Goal: Information Seeking & Learning: Learn about a topic

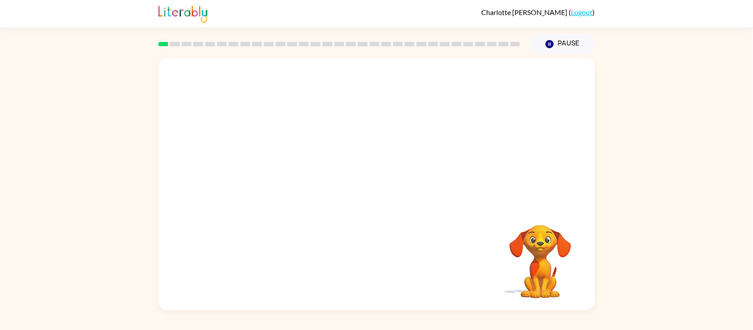
click at [281, 166] on video "Your browser must support playing .mp4 files to use Literably. Please try using…" at bounding box center [376, 132] width 437 height 148
click at [368, 185] on div at bounding box center [376, 188] width 56 height 32
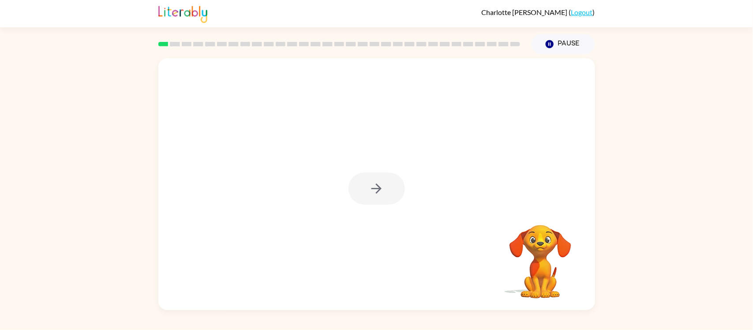
click at [368, 185] on div at bounding box center [376, 188] width 56 height 32
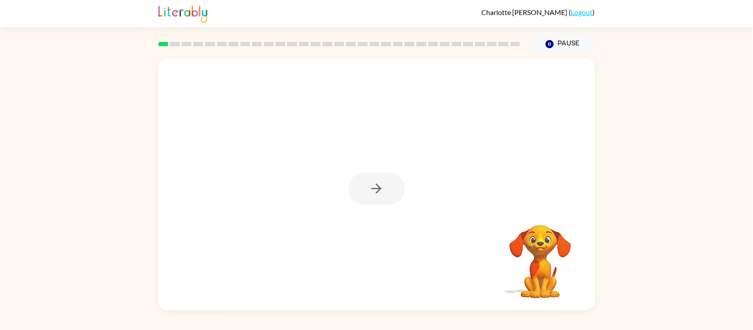
click at [368, 185] on div at bounding box center [376, 188] width 56 height 32
click at [368, 186] on div at bounding box center [376, 188] width 56 height 32
click at [368, 187] on div at bounding box center [376, 188] width 56 height 32
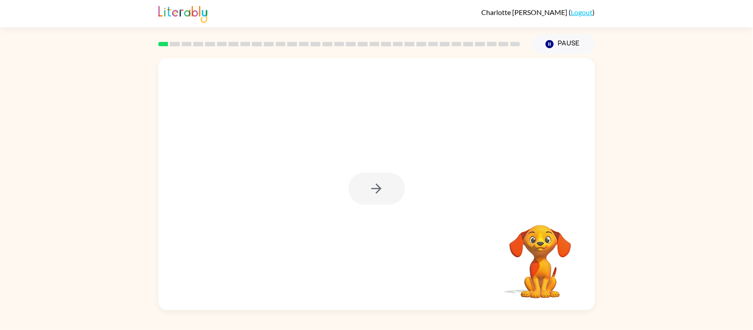
click at [368, 187] on div at bounding box center [376, 188] width 56 height 32
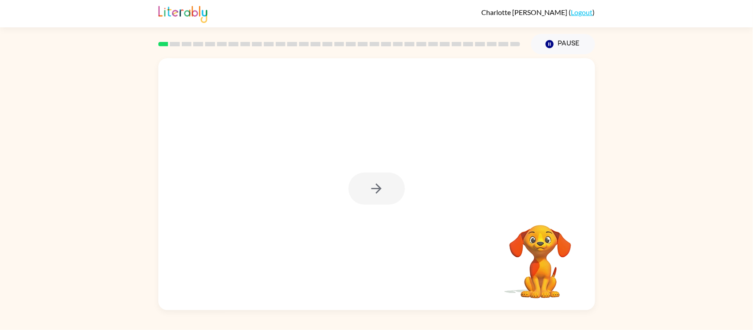
click at [368, 187] on div at bounding box center [376, 188] width 56 height 32
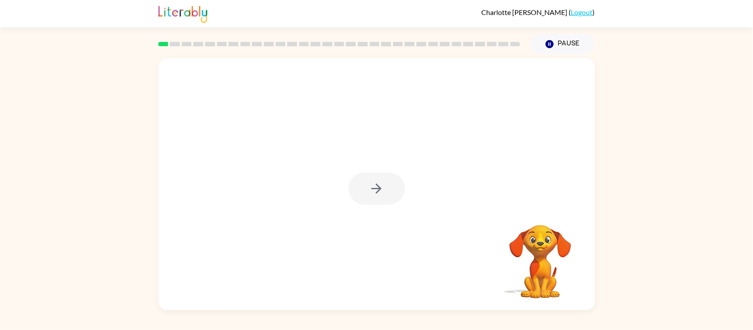
click at [368, 187] on div at bounding box center [376, 188] width 56 height 32
click at [382, 199] on div at bounding box center [376, 188] width 56 height 32
click at [382, 199] on button "button" at bounding box center [376, 188] width 56 height 32
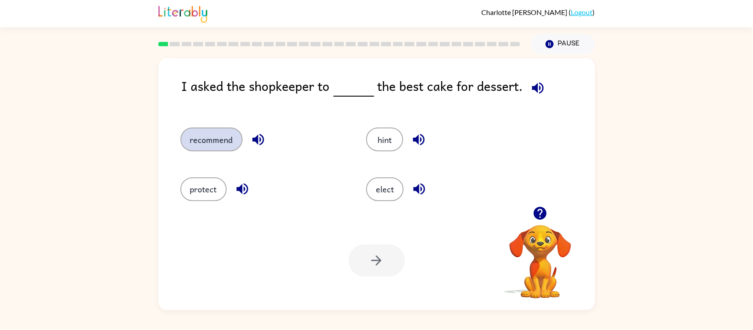
click at [217, 150] on button "recommend" at bounding box center [211, 139] width 62 height 24
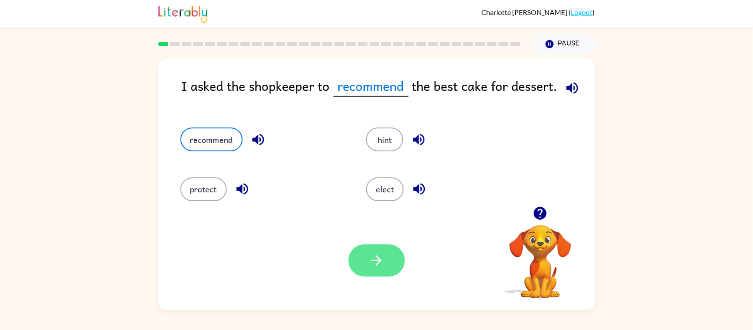
click at [368, 255] on button "button" at bounding box center [376, 260] width 56 height 32
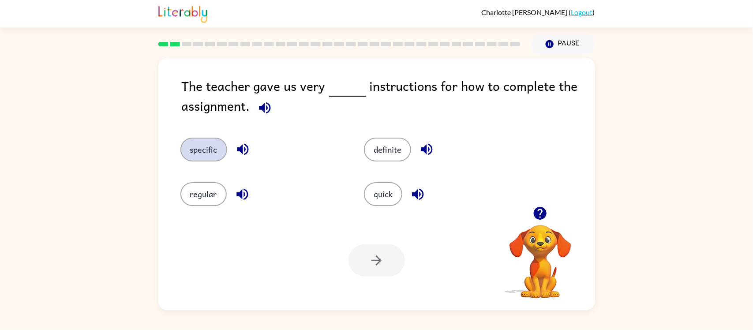
click at [213, 155] on button "specific" at bounding box center [203, 150] width 47 height 24
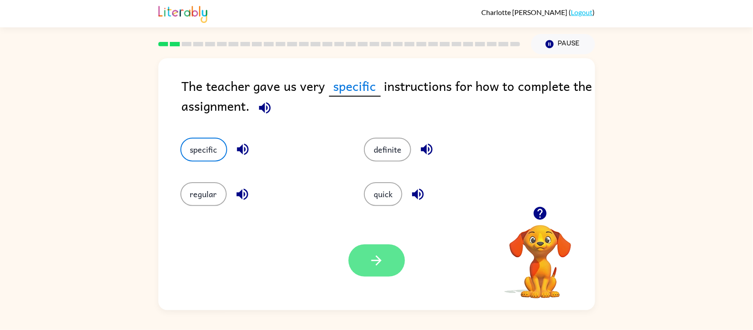
click at [378, 268] on icon "button" at bounding box center [376, 260] width 15 height 15
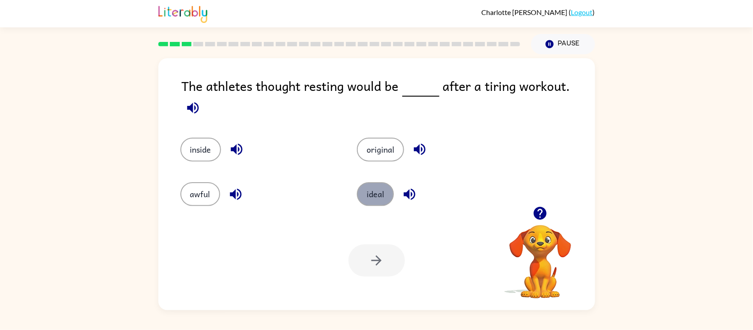
click at [366, 191] on button "ideal" at bounding box center [375, 194] width 37 height 24
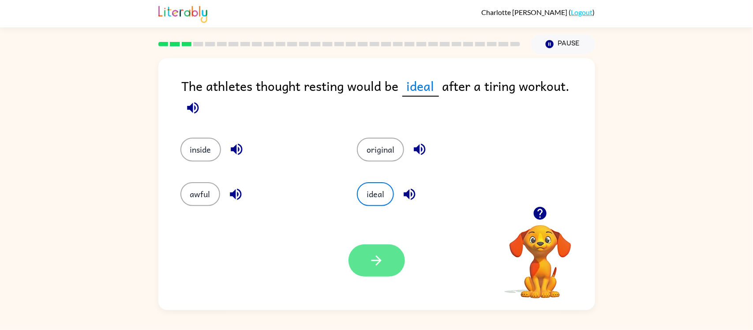
click at [387, 259] on button "button" at bounding box center [376, 260] width 56 height 32
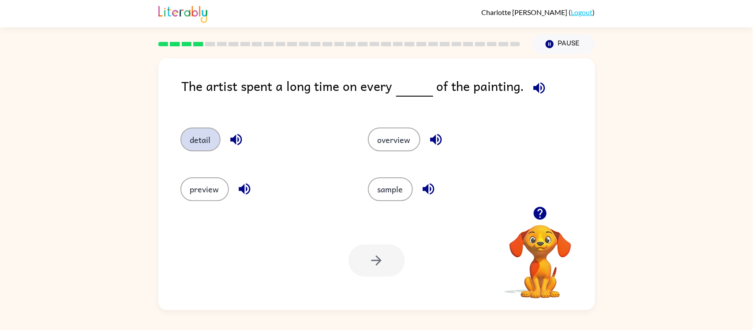
click at [192, 137] on button "detail" at bounding box center [200, 139] width 40 height 24
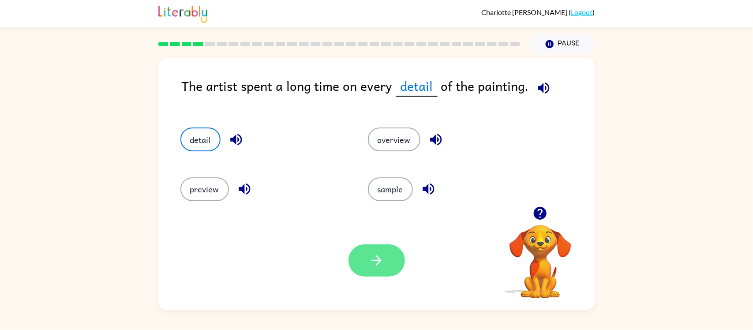
click at [376, 274] on button "button" at bounding box center [376, 260] width 56 height 32
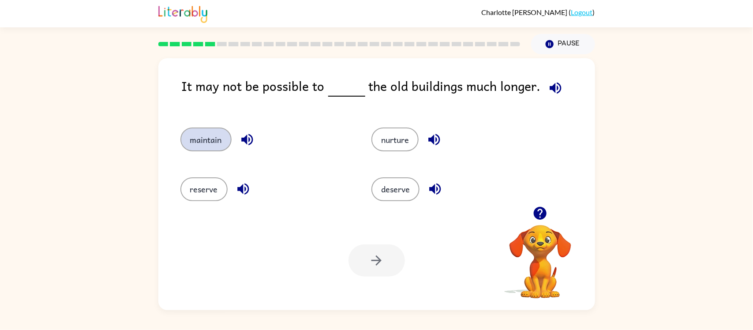
click at [214, 135] on button "maintain" at bounding box center [205, 139] width 51 height 24
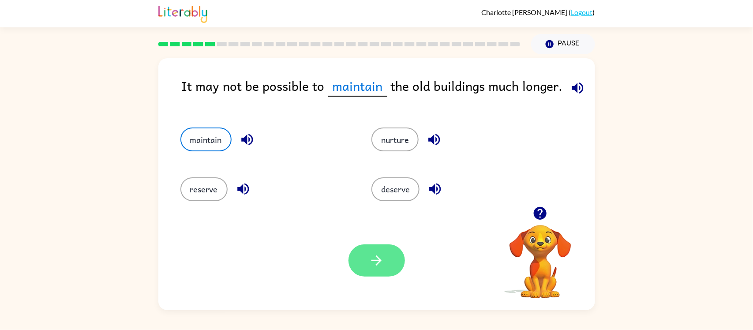
click at [369, 256] on icon "button" at bounding box center [376, 260] width 15 height 15
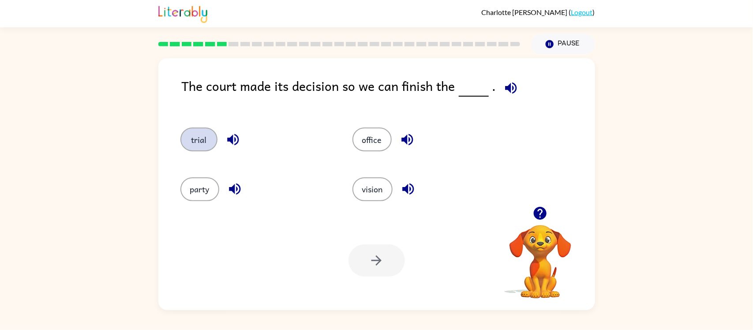
click at [208, 146] on button "trial" at bounding box center [198, 139] width 37 height 24
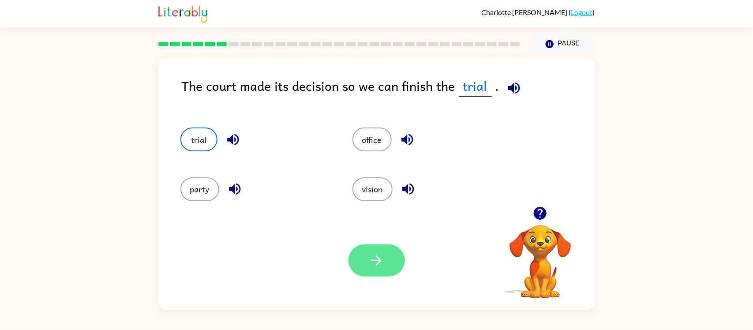
click at [371, 246] on button "button" at bounding box center [376, 260] width 56 height 32
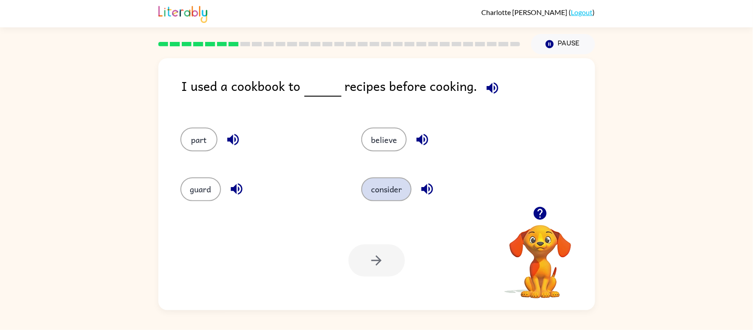
click at [391, 192] on button "consider" at bounding box center [386, 189] width 50 height 24
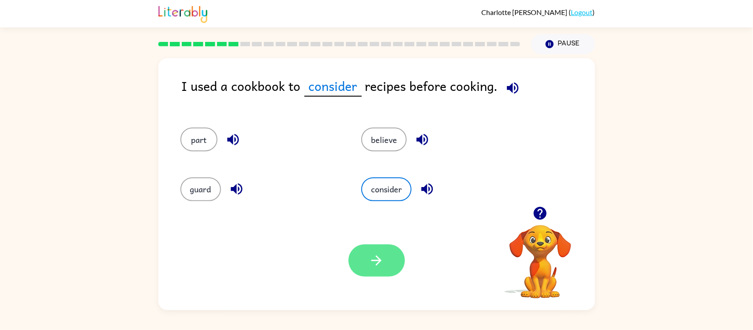
click at [382, 261] on icon "button" at bounding box center [376, 260] width 15 height 15
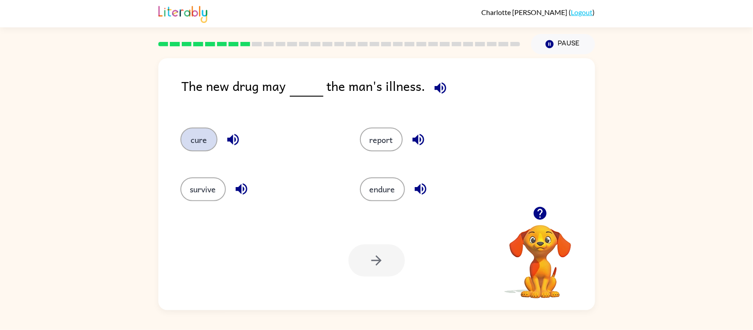
click at [204, 140] on button "cure" at bounding box center [198, 139] width 37 height 24
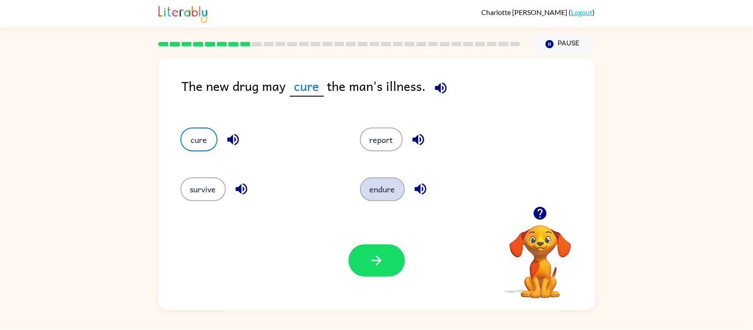
click at [382, 181] on button "endure" at bounding box center [382, 189] width 45 height 24
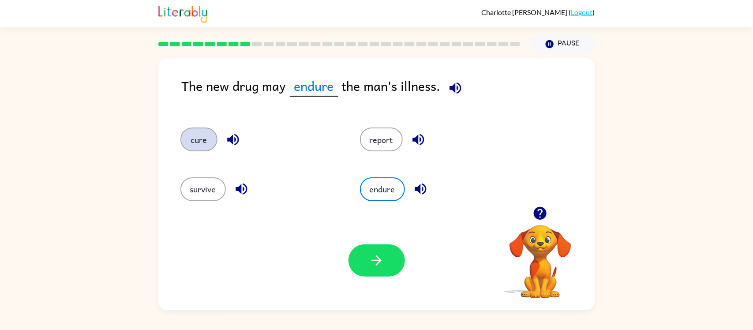
click at [206, 135] on button "cure" at bounding box center [198, 139] width 37 height 24
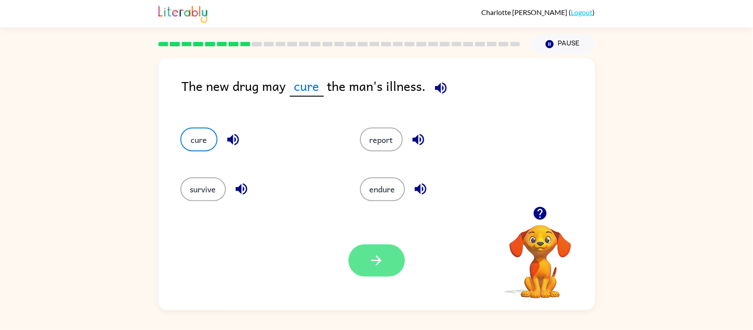
click at [371, 270] on button "button" at bounding box center [376, 260] width 56 height 32
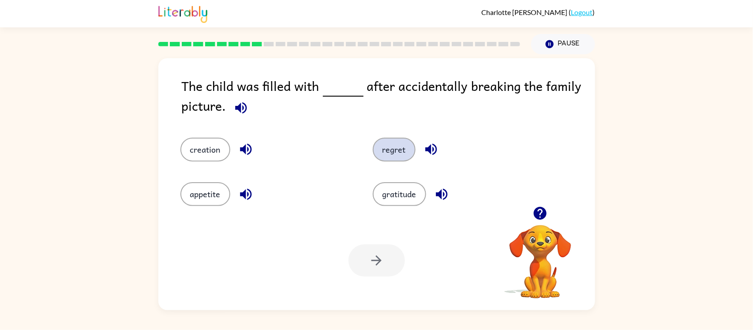
click at [391, 157] on button "regret" at bounding box center [394, 150] width 43 height 24
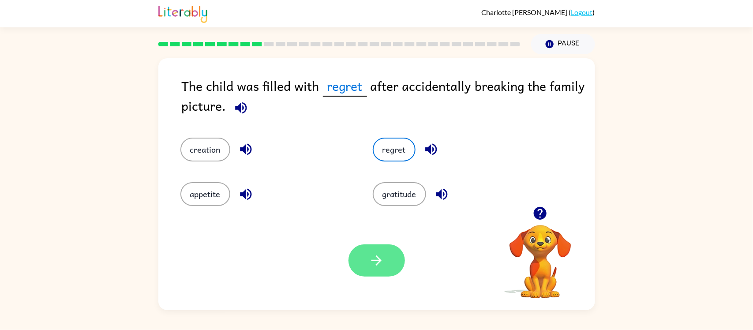
click at [386, 265] on button "button" at bounding box center [376, 260] width 56 height 32
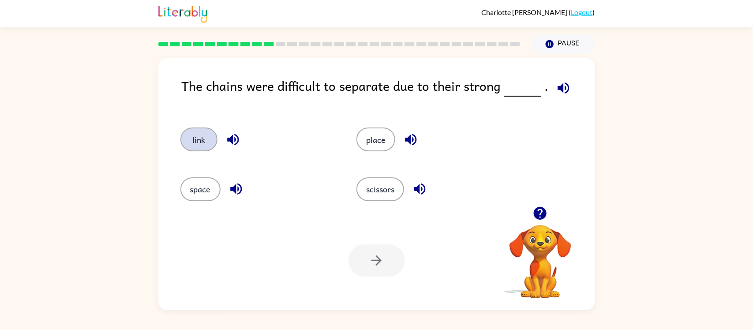
click at [215, 143] on button "link" at bounding box center [198, 139] width 37 height 24
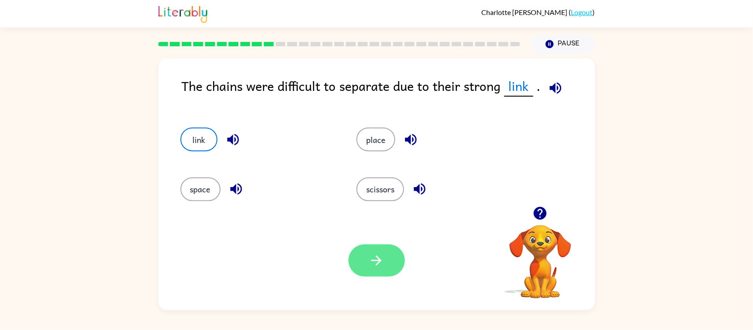
click at [383, 262] on icon "button" at bounding box center [376, 260] width 15 height 15
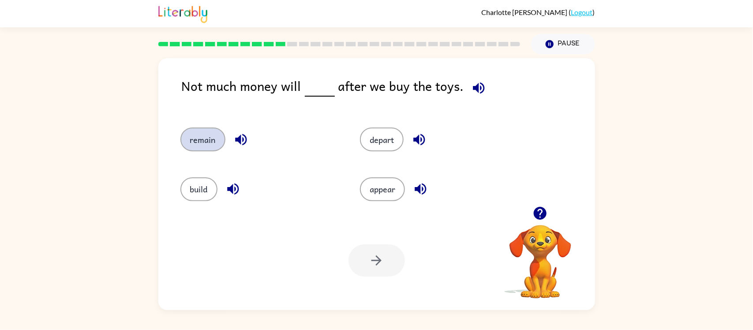
click at [208, 142] on button "remain" at bounding box center [202, 139] width 45 height 24
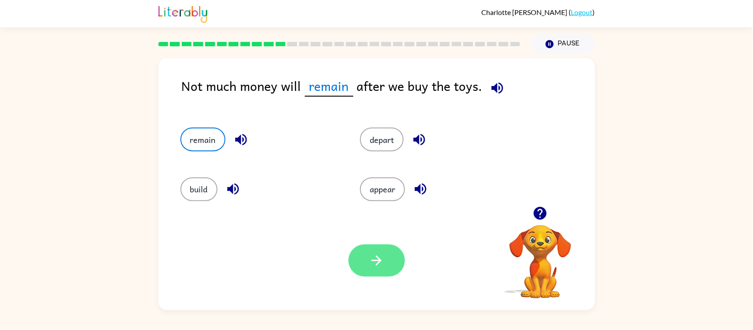
click at [376, 270] on button "button" at bounding box center [376, 260] width 56 height 32
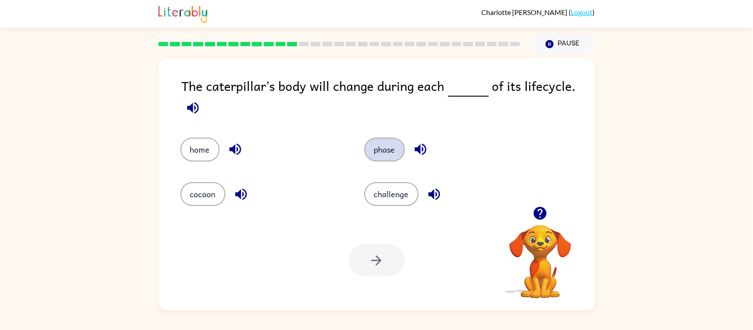
click at [374, 151] on button "phase" at bounding box center [384, 150] width 41 height 24
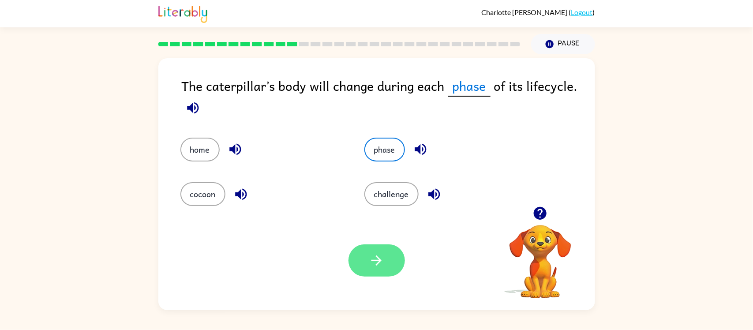
click at [383, 264] on icon "button" at bounding box center [376, 260] width 15 height 15
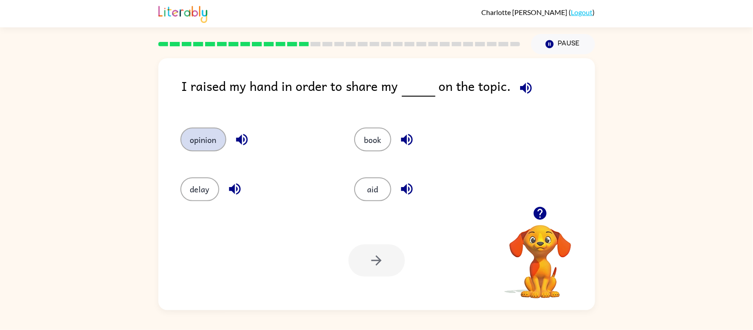
click at [215, 138] on button "opinion" at bounding box center [203, 139] width 46 height 24
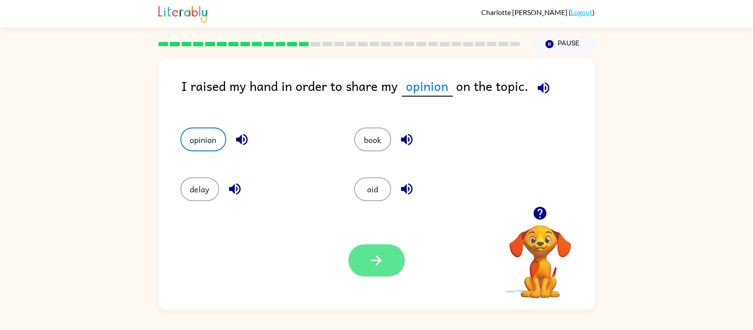
click at [365, 268] on button "button" at bounding box center [376, 260] width 56 height 32
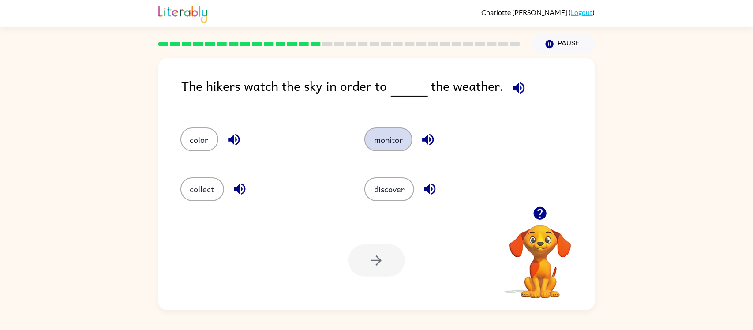
click at [392, 134] on button "monitor" at bounding box center [388, 139] width 48 height 24
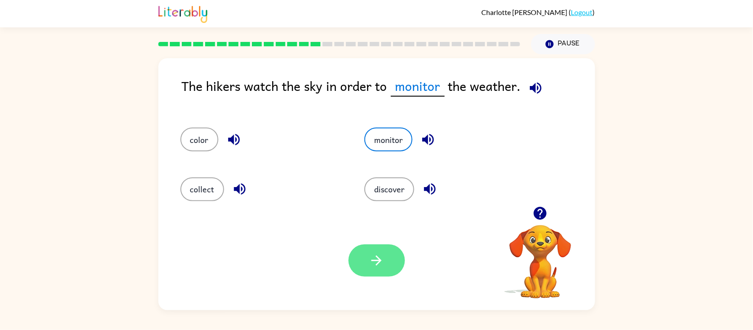
click at [390, 251] on button "button" at bounding box center [376, 260] width 56 height 32
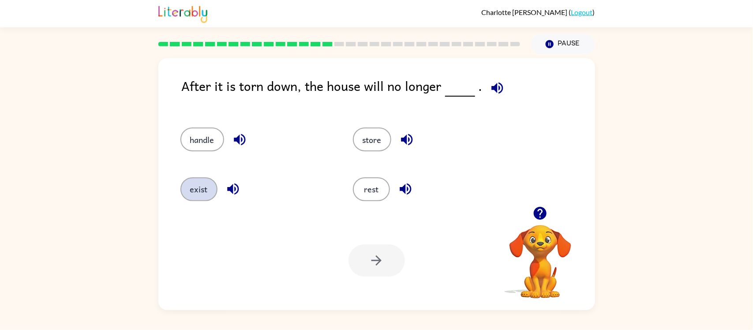
click at [195, 191] on button "exist" at bounding box center [198, 189] width 37 height 24
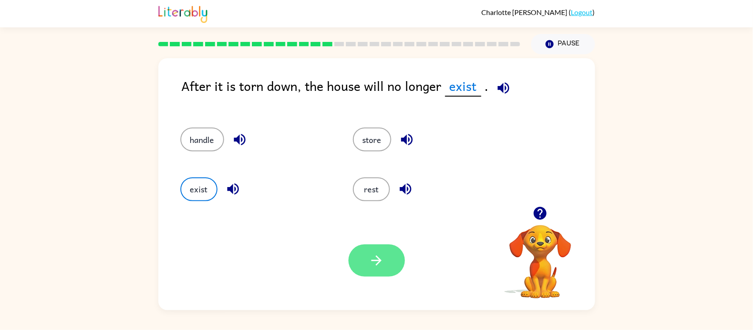
click at [387, 267] on button "button" at bounding box center [376, 260] width 56 height 32
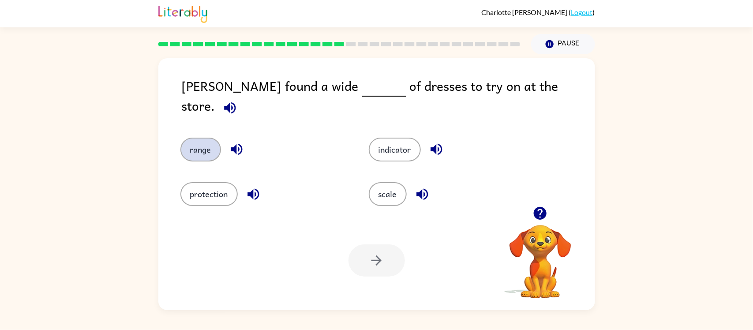
click at [210, 142] on button "range" at bounding box center [200, 150] width 41 height 24
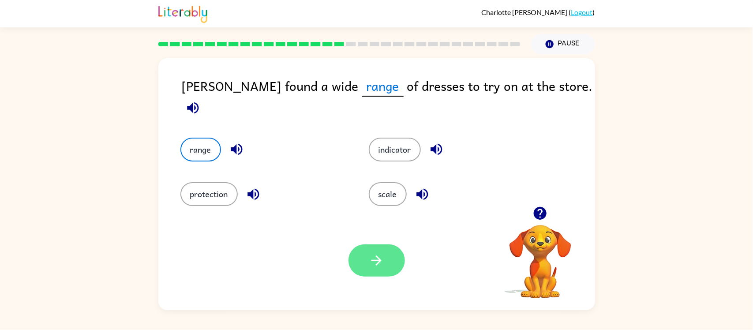
click at [367, 252] on button "button" at bounding box center [376, 260] width 56 height 32
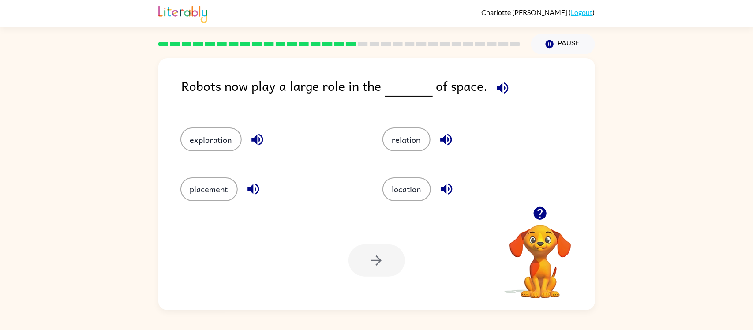
click at [0, 233] on div "Robots now play a large role in the of space. exploration relation placement lo…" at bounding box center [376, 182] width 753 height 256
click at [0, 236] on div "Robots now play a large role in the of space. exploration relation placement lo…" at bounding box center [376, 182] width 753 height 256
click at [410, 135] on button "relation" at bounding box center [406, 139] width 48 height 24
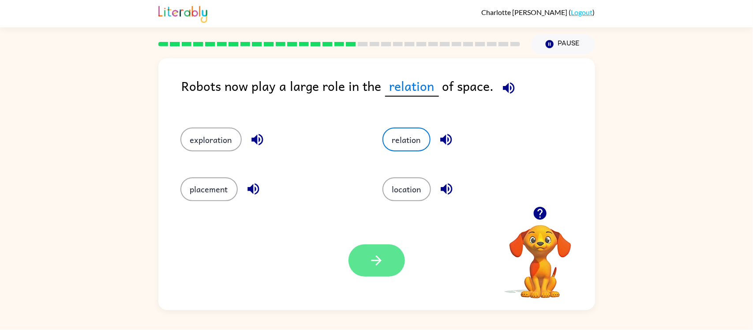
click at [388, 261] on button "button" at bounding box center [376, 260] width 56 height 32
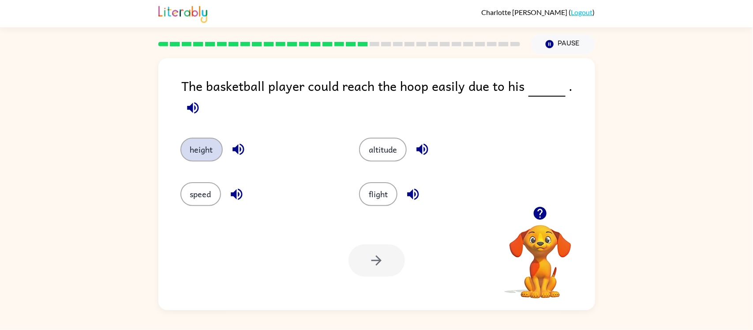
click at [196, 143] on button "height" at bounding box center [201, 150] width 42 height 24
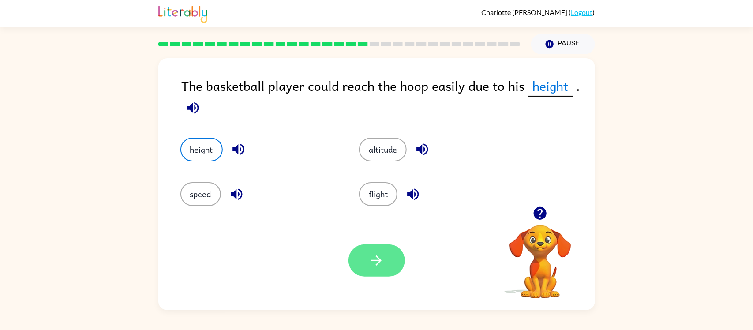
click at [373, 258] on icon "button" at bounding box center [376, 260] width 15 height 15
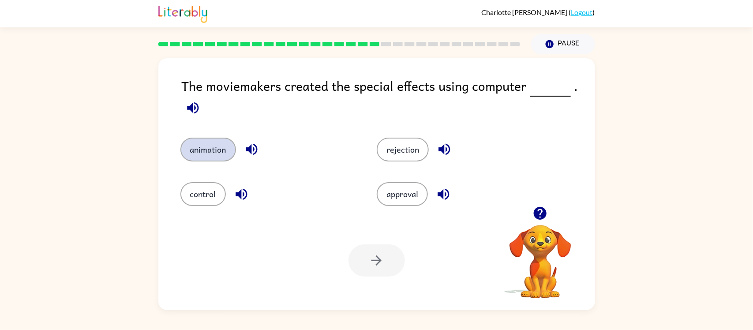
click at [210, 154] on button "animation" at bounding box center [208, 150] width 56 height 24
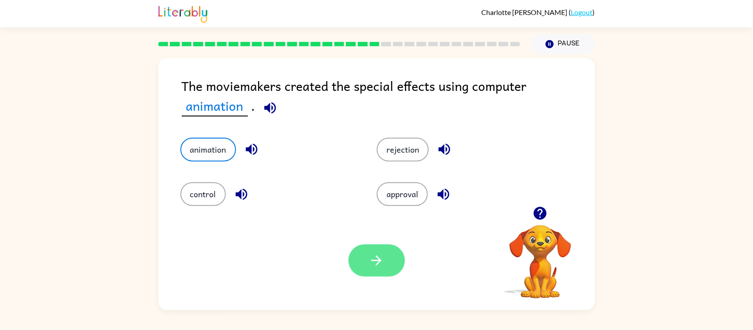
click at [379, 257] on icon "button" at bounding box center [376, 260] width 15 height 15
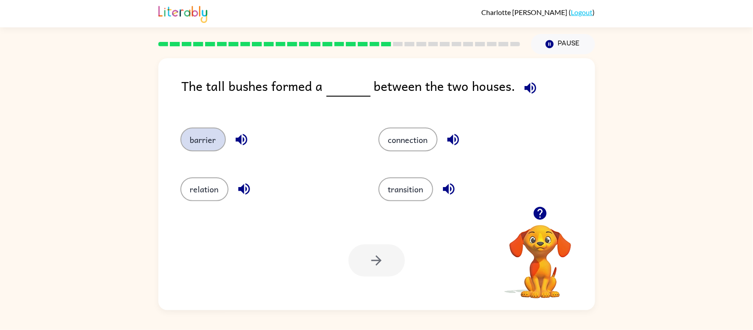
click at [201, 135] on button "barrier" at bounding box center [202, 139] width 45 height 24
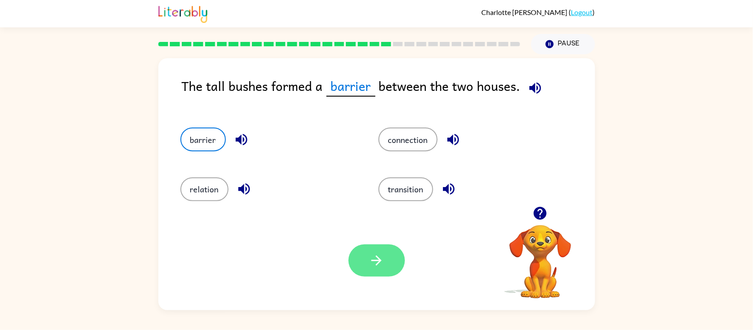
click at [378, 272] on button "button" at bounding box center [376, 260] width 56 height 32
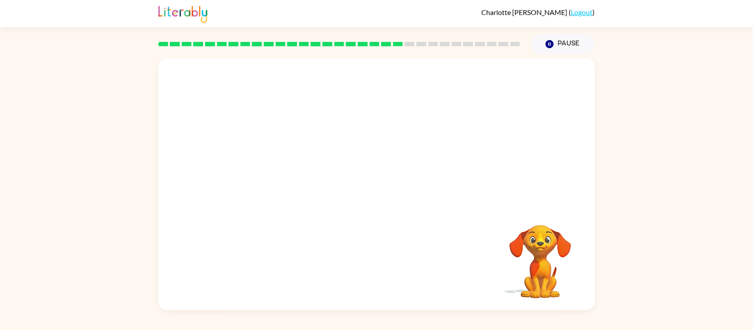
click at [0, 270] on div "Your browser must support playing .mp4 files to use Literably. Please try using…" at bounding box center [376, 182] width 753 height 256
click at [300, 177] on video "Your browser must support playing .mp4 files to use Literably. Please try using…" at bounding box center [376, 132] width 437 height 148
click at [289, 187] on video "Your browser must support playing .mp4 files to use Literably. Please try using…" at bounding box center [376, 132] width 437 height 148
click at [295, 183] on video "Your browser must support playing .mp4 files to use Literably. Please try using…" at bounding box center [376, 132] width 437 height 148
click at [299, 183] on video "Your browser must support playing .mp4 files to use Literably. Please try using…" at bounding box center [376, 132] width 437 height 148
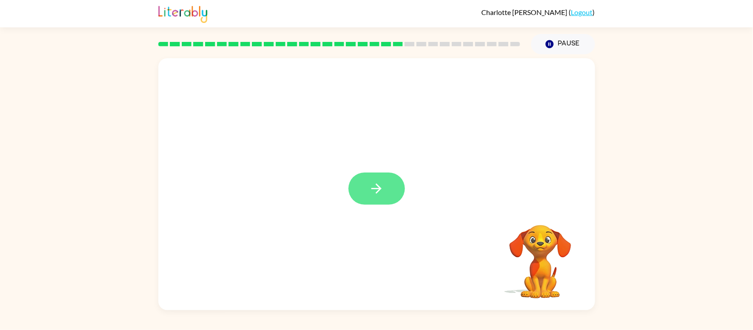
click at [378, 187] on icon "button" at bounding box center [376, 189] width 10 height 10
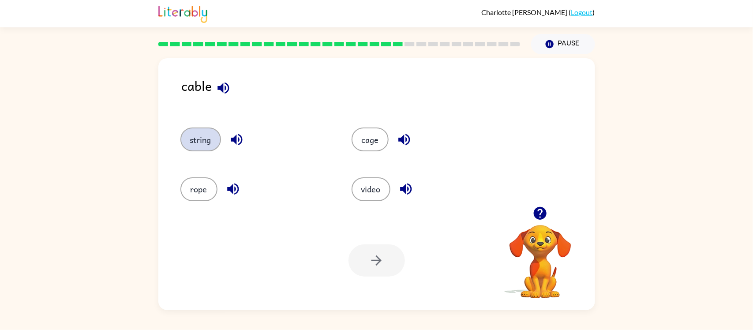
click at [190, 135] on button "string" at bounding box center [200, 139] width 41 height 24
click at [384, 252] on button "button" at bounding box center [376, 260] width 56 height 32
click at [364, 281] on div "Your browser must support playing .mp4 files to use Literably. Please try using…" at bounding box center [376, 260] width 437 height 99
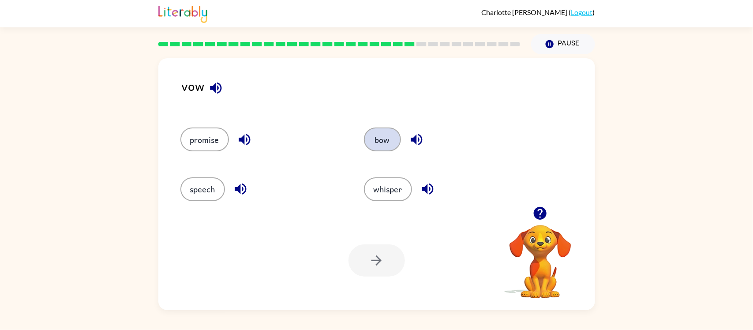
click at [388, 145] on button "bow" at bounding box center [382, 139] width 37 height 24
click at [379, 251] on button "button" at bounding box center [376, 260] width 56 height 32
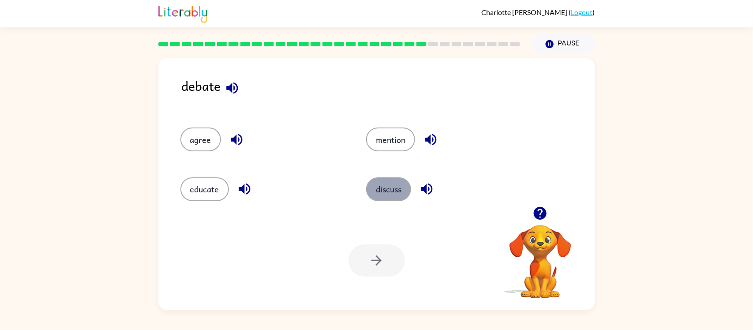
click at [393, 190] on button "discuss" at bounding box center [388, 189] width 45 height 24
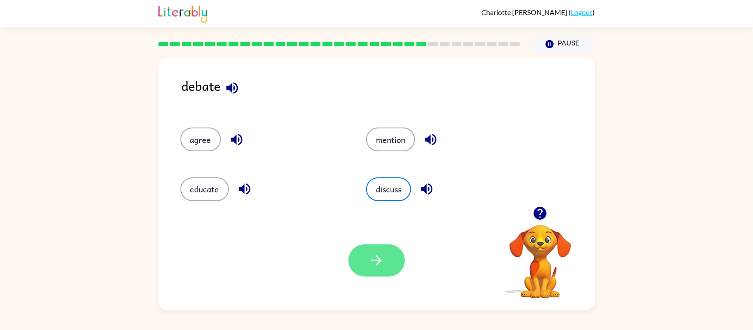
click at [382, 277] on button "button" at bounding box center [376, 260] width 56 height 32
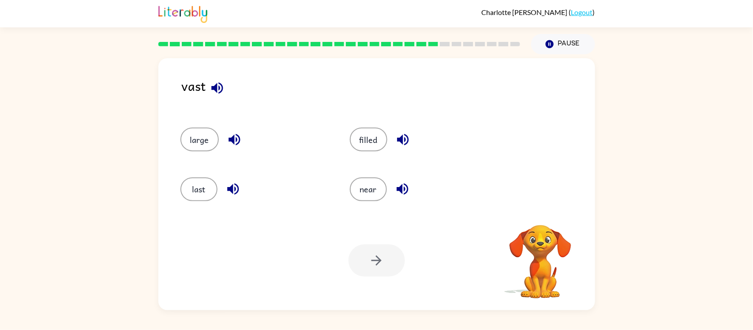
click at [397, 268] on div at bounding box center [376, 260] width 56 height 32
click at [204, 146] on button "large" at bounding box center [199, 139] width 38 height 24
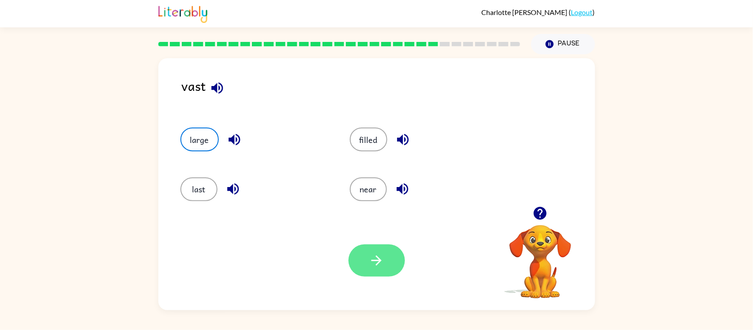
click at [389, 262] on button "button" at bounding box center [376, 260] width 56 height 32
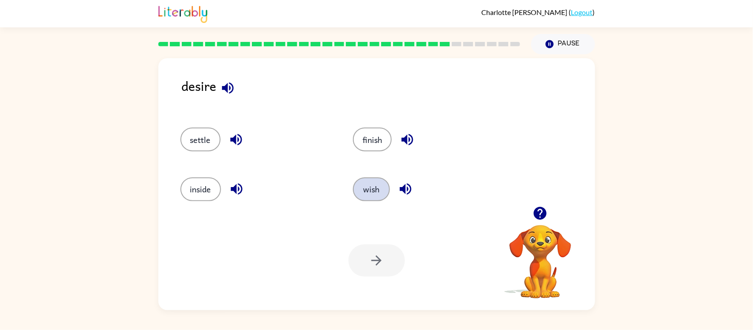
click at [375, 197] on button "wish" at bounding box center [371, 189] width 37 height 24
click at [376, 251] on button "button" at bounding box center [376, 260] width 56 height 32
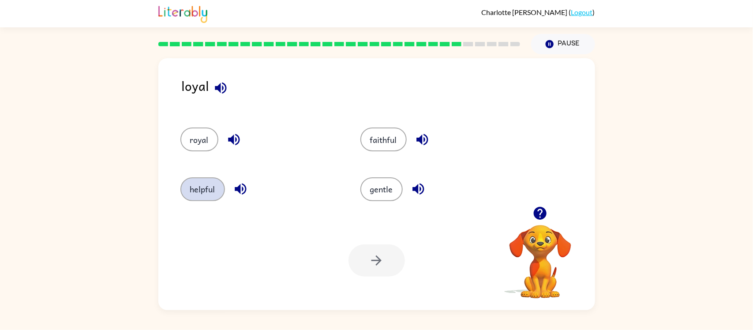
click at [195, 189] on button "helpful" at bounding box center [202, 189] width 45 height 24
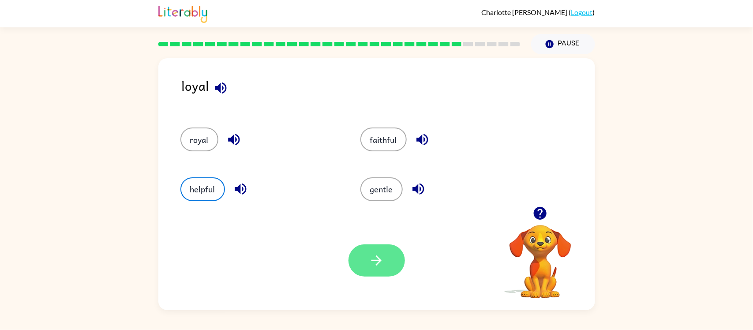
click at [382, 259] on icon "button" at bounding box center [376, 260] width 15 height 15
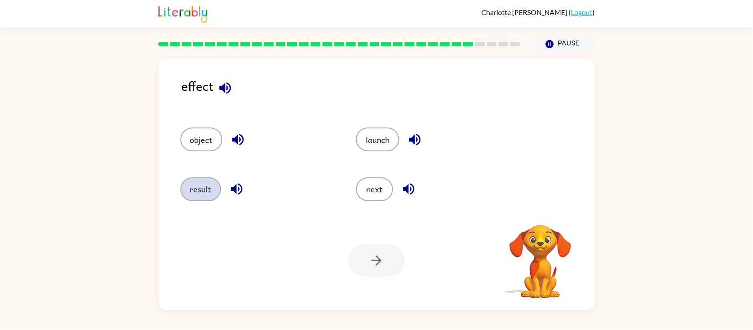
click at [209, 181] on button "result" at bounding box center [200, 189] width 41 height 24
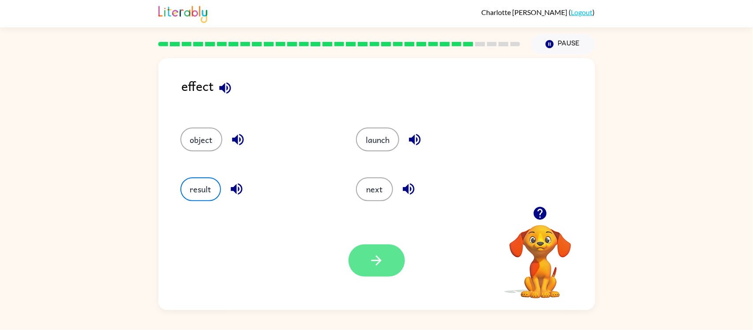
click at [378, 254] on icon "button" at bounding box center [376, 260] width 15 height 15
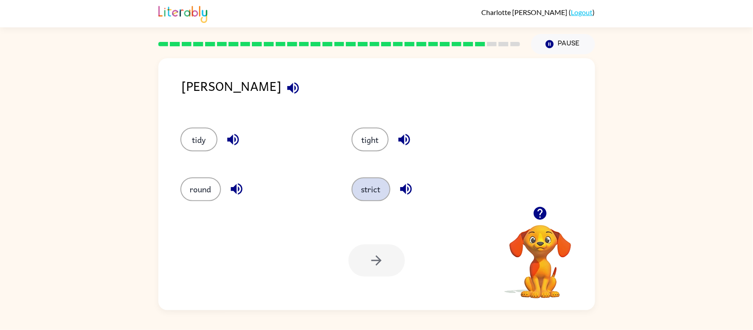
click at [367, 184] on button "strict" at bounding box center [371, 189] width 39 height 24
click at [382, 266] on icon "button" at bounding box center [376, 260] width 15 height 15
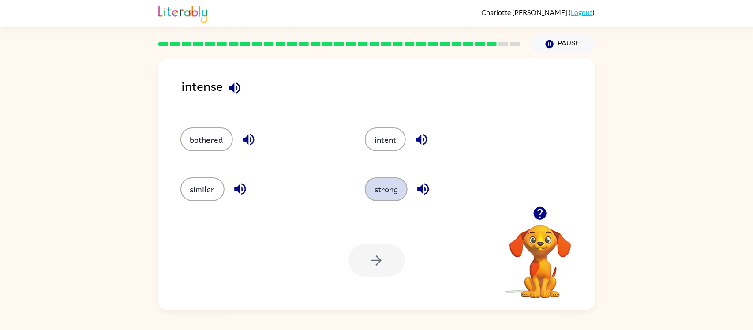
click at [382, 180] on button "strong" at bounding box center [386, 189] width 43 height 24
click at [375, 250] on button "button" at bounding box center [376, 260] width 56 height 32
click at [378, 180] on button "task" at bounding box center [385, 189] width 37 height 24
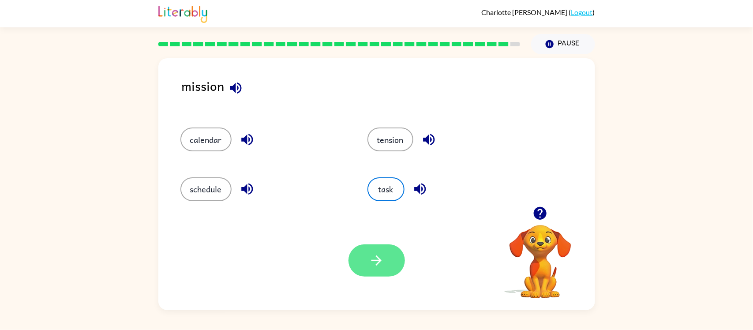
click at [379, 254] on icon "button" at bounding box center [376, 260] width 15 height 15
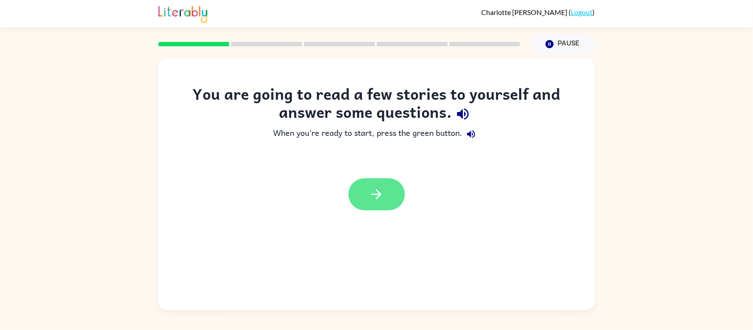
click at [389, 201] on button "button" at bounding box center [376, 194] width 56 height 32
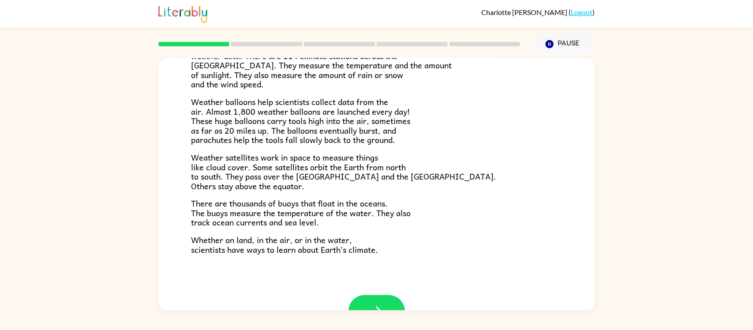
scroll to position [246, 0]
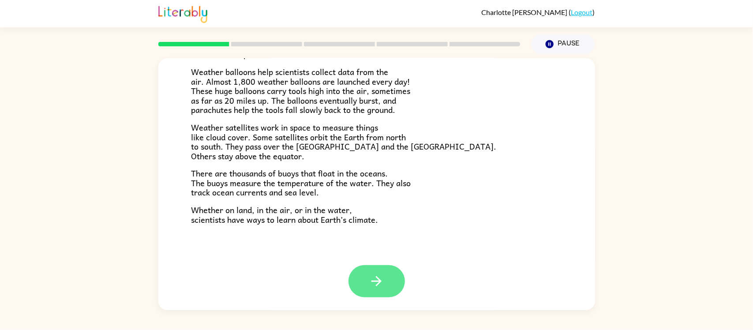
click at [373, 274] on icon "button" at bounding box center [376, 280] width 15 height 15
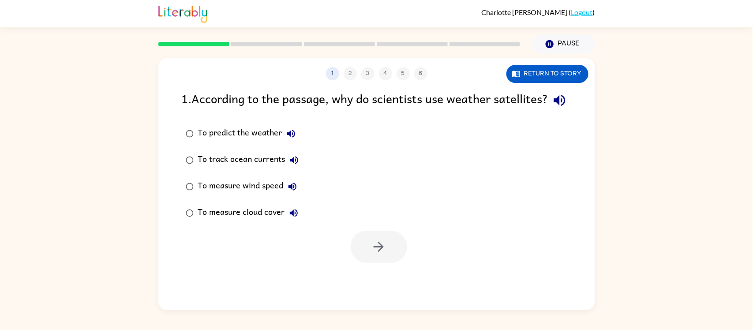
scroll to position [0, 0]
click at [386, 255] on icon "button" at bounding box center [378, 246] width 15 height 15
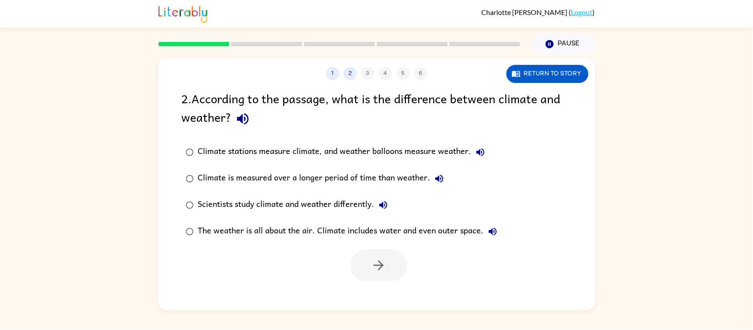
click at [234, 196] on div "Scientists study climate and weather differently." at bounding box center [295, 205] width 194 height 18
click at [373, 269] on icon "button" at bounding box center [378, 265] width 15 height 15
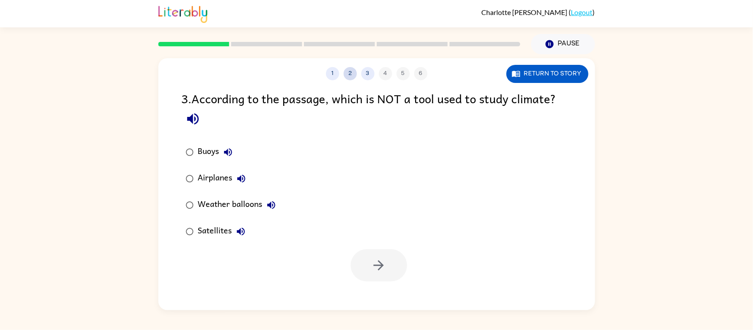
click at [349, 74] on button "2" at bounding box center [350, 73] width 13 height 13
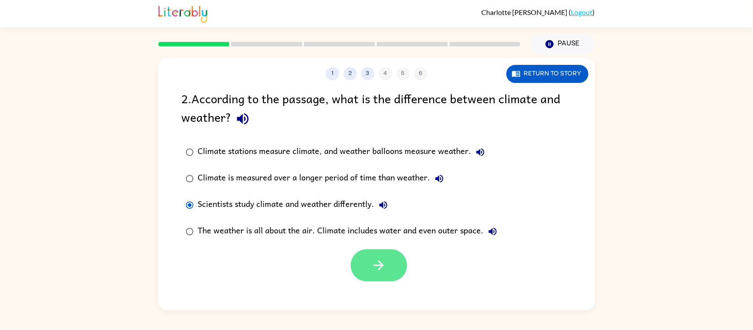
click at [376, 259] on icon "button" at bounding box center [378, 265] width 15 height 15
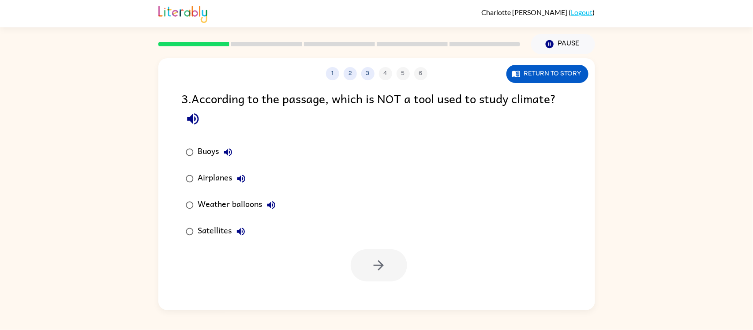
click at [209, 152] on div "Buoys" at bounding box center [217, 152] width 39 height 18
click at [385, 259] on icon "button" at bounding box center [378, 265] width 15 height 15
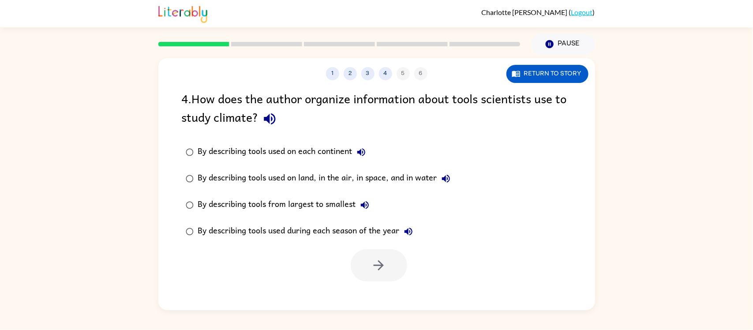
click at [221, 149] on div "By describing tools used on each continent" at bounding box center [284, 152] width 172 height 18
click at [401, 166] on label "By describing tools used on land, in the air, in space, and in water" at bounding box center [318, 178] width 282 height 26
click at [384, 262] on icon "button" at bounding box center [378, 265] width 15 height 15
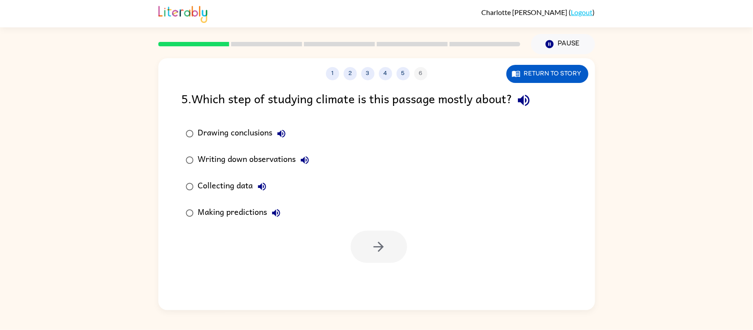
click at [221, 187] on div "Collecting data" at bounding box center [234, 187] width 73 height 18
click at [377, 244] on icon "button" at bounding box center [378, 246] width 15 height 15
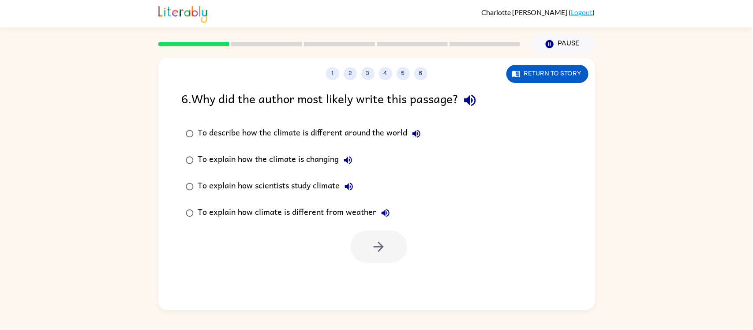
click at [241, 186] on div "To explain how scientists study climate" at bounding box center [278, 187] width 160 height 18
click at [361, 250] on button "button" at bounding box center [379, 247] width 56 height 32
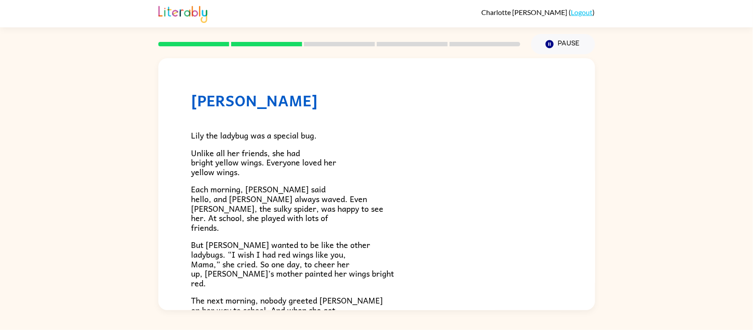
scroll to position [246, 0]
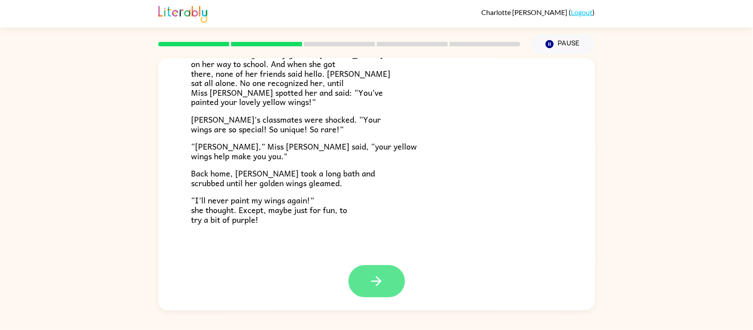
click at [371, 268] on button "button" at bounding box center [376, 281] width 56 height 32
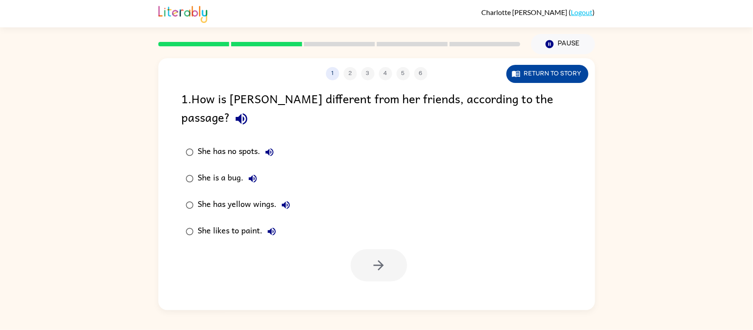
click at [551, 74] on button "Return to story" at bounding box center [547, 74] width 82 height 18
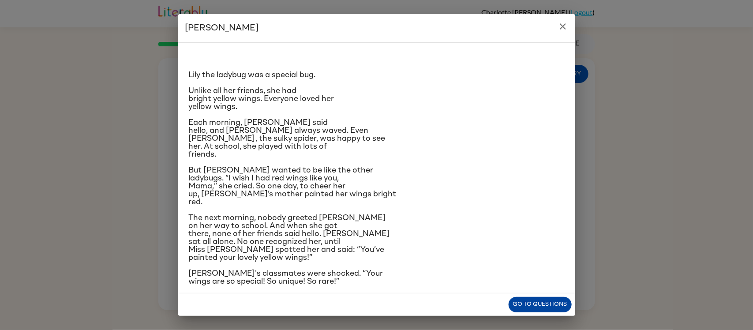
click at [545, 307] on button "Go to questions" at bounding box center [540, 304] width 63 height 15
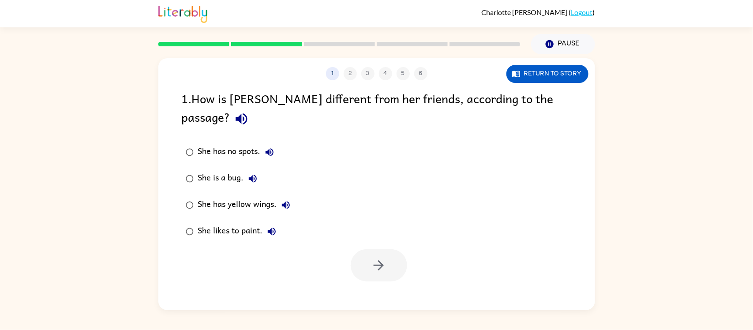
click at [252, 196] on div "She has yellow wings." at bounding box center [246, 205] width 97 height 18
click at [371, 258] on icon "button" at bounding box center [378, 265] width 15 height 15
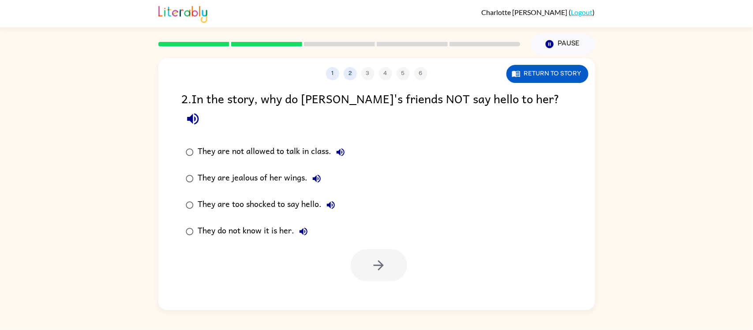
click at [223, 196] on div "They are too shocked to say hello." at bounding box center [269, 205] width 142 height 18
click at [398, 249] on button "button" at bounding box center [379, 265] width 56 height 32
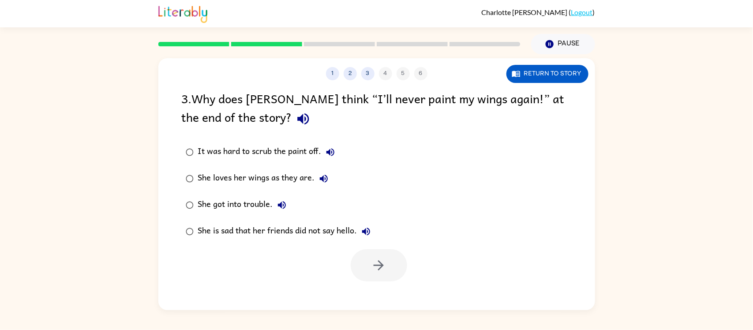
click at [217, 148] on div "It was hard to scrub the paint off." at bounding box center [268, 152] width 141 height 18
click at [380, 260] on icon "button" at bounding box center [378, 265] width 15 height 15
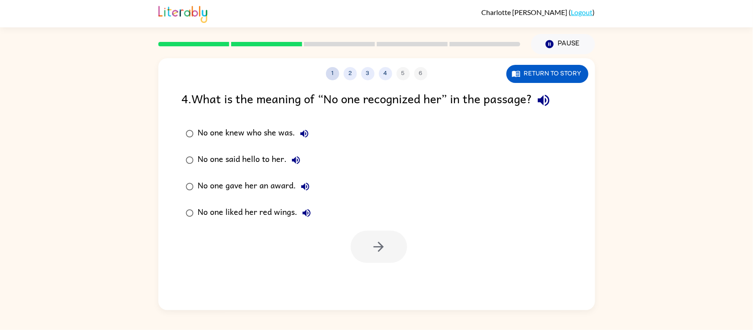
click at [332, 74] on button "1" at bounding box center [332, 73] width 13 height 13
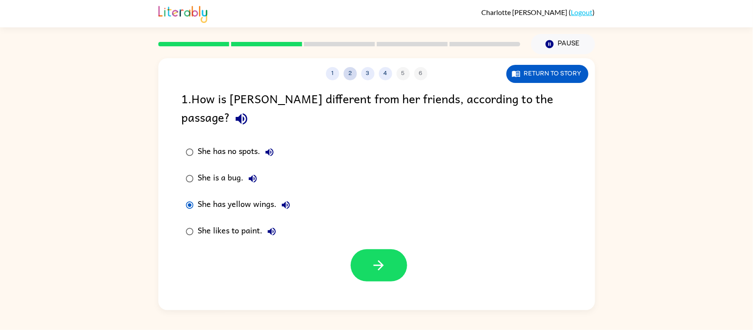
click at [350, 74] on button "2" at bounding box center [350, 73] width 13 height 13
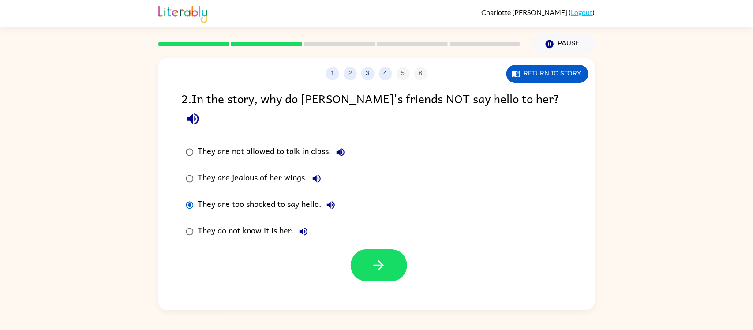
click at [249, 223] on div "They do not know it is her." at bounding box center [255, 232] width 114 height 18
click at [385, 76] on button "4" at bounding box center [385, 73] width 13 height 13
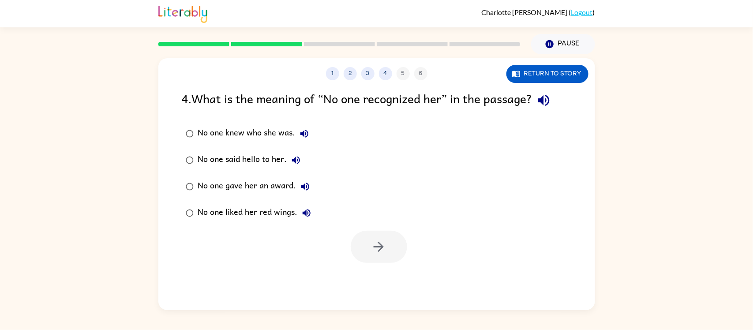
click at [221, 127] on div "No one knew who she was." at bounding box center [255, 134] width 115 height 18
click at [368, 250] on button "button" at bounding box center [379, 247] width 56 height 32
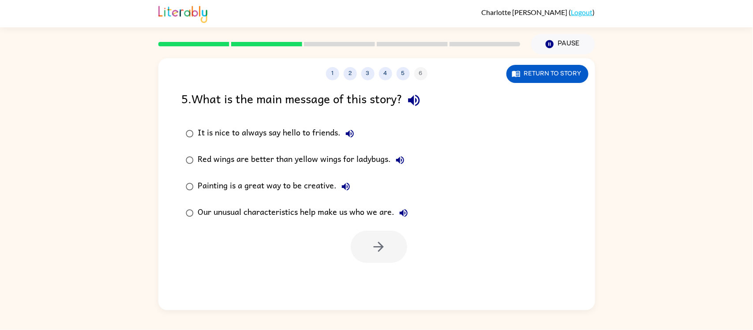
click at [386, 241] on div at bounding box center [379, 247] width 56 height 32
click at [348, 215] on div "Our unusual characteristics help make us who we are." at bounding box center [305, 213] width 214 height 18
click at [393, 242] on button "button" at bounding box center [379, 247] width 56 height 32
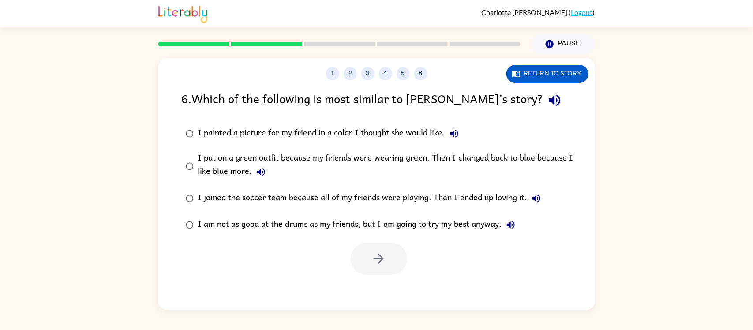
click at [497, 160] on div "I put on a green outfit because my friends were wearing green. Then I changed b…" at bounding box center [391, 166] width 386 height 30
click at [381, 257] on icon "button" at bounding box center [379, 259] width 10 height 10
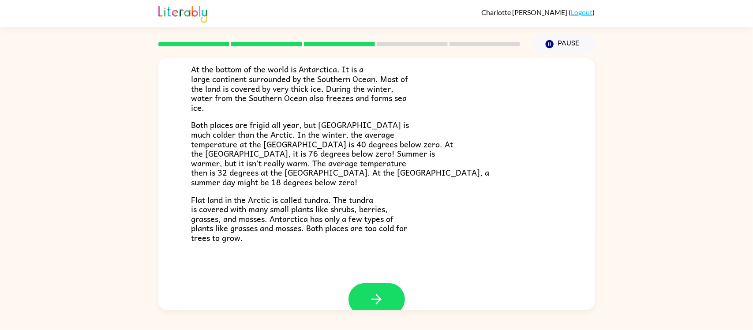
scroll to position [186, 0]
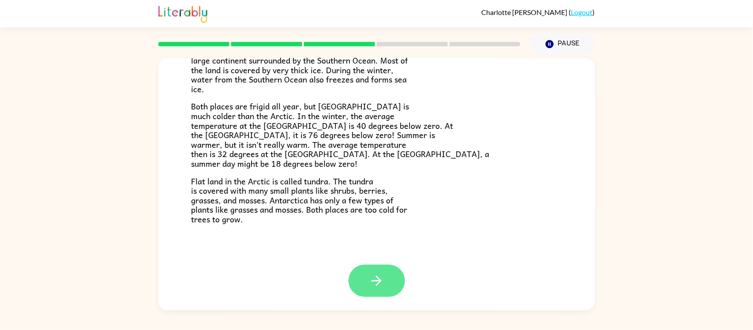
click at [378, 292] on button "button" at bounding box center [376, 281] width 56 height 32
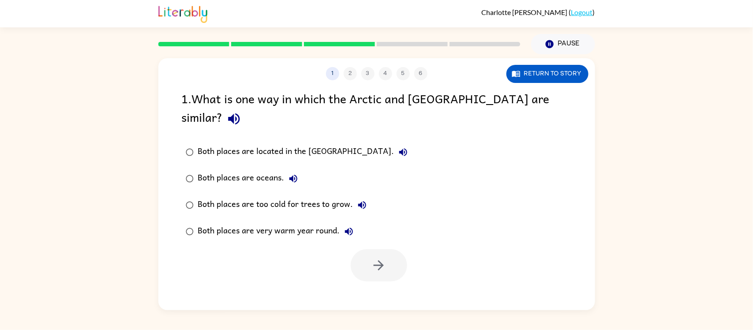
scroll to position [0, 0]
click at [323, 196] on div "Both places are too cold for trees to grow." at bounding box center [284, 205] width 173 height 18
click at [390, 257] on button "button" at bounding box center [379, 265] width 56 height 32
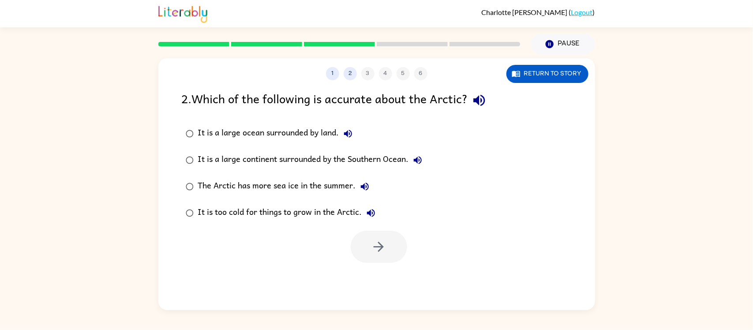
click at [0, 314] on div "Charlotte Roe ( Logout ) Pause Pause 1 2 3 4 5 6 Return to story 2 . Which of t…" at bounding box center [376, 165] width 753 height 330
click at [336, 213] on div "It is too cold for things to grow in the Arctic." at bounding box center [289, 213] width 182 height 18
click at [374, 244] on icon "button" at bounding box center [378, 246] width 15 height 15
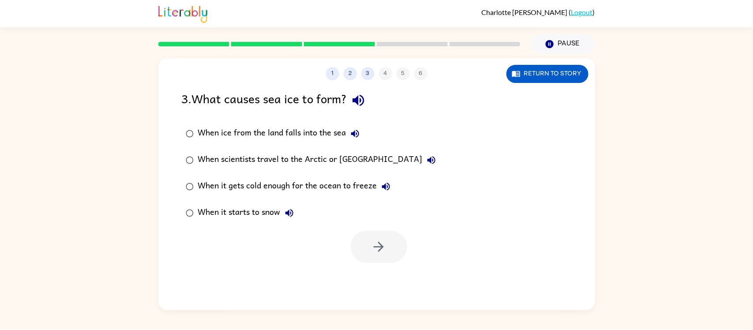
click at [314, 196] on label "When it gets cold enough for the ocean to freeze" at bounding box center [311, 186] width 268 height 26
click at [378, 250] on icon "button" at bounding box center [378, 246] width 15 height 15
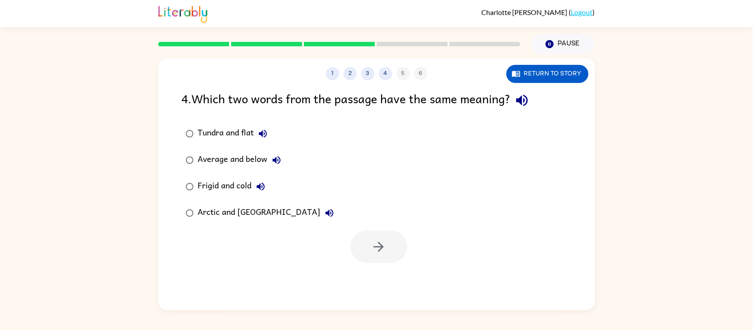
click at [379, 249] on div at bounding box center [379, 247] width 56 height 32
click at [224, 186] on div "Frigid and cold" at bounding box center [233, 187] width 71 height 18
click at [371, 244] on icon "button" at bounding box center [378, 246] width 15 height 15
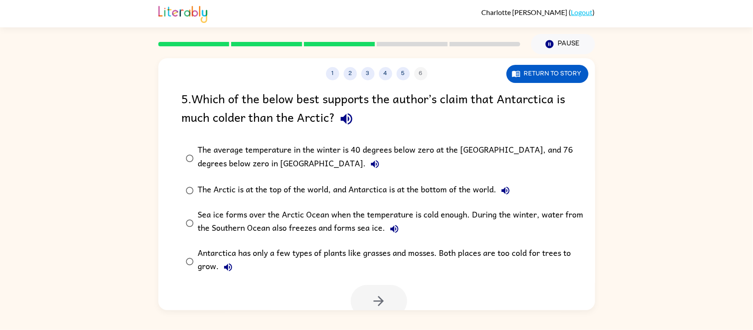
click at [214, 162] on div "The average temperature in the winter is 40 degrees below zero at the North Pol…" at bounding box center [391, 158] width 386 height 30
click at [380, 298] on icon "button" at bounding box center [379, 301] width 10 height 10
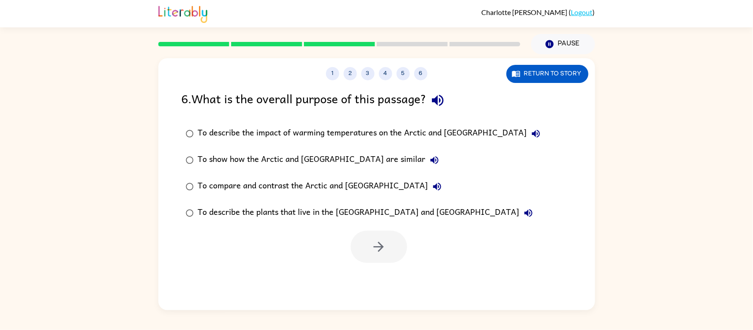
click at [353, 193] on div "To compare and contrast the Arctic and Antarctica" at bounding box center [322, 187] width 248 height 18
click at [378, 243] on icon "button" at bounding box center [378, 246] width 15 height 15
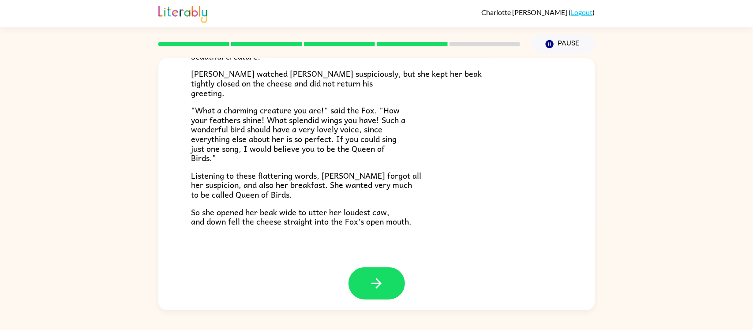
scroll to position [173, 0]
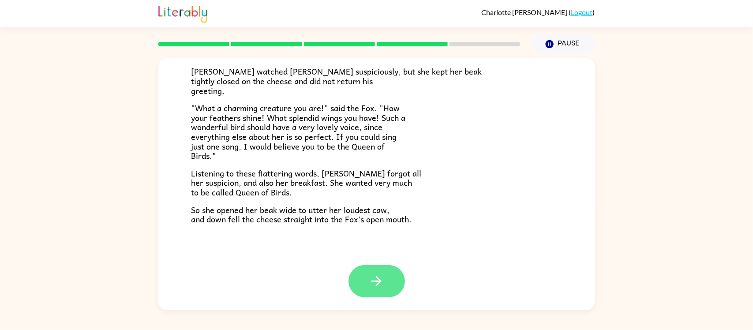
click at [385, 279] on button "button" at bounding box center [376, 281] width 56 height 32
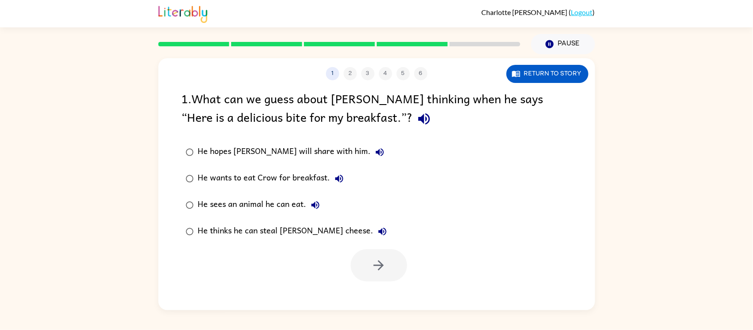
click at [225, 167] on label "He wants to eat Crow for breakfast." at bounding box center [286, 178] width 219 height 26
click at [400, 265] on button "button" at bounding box center [379, 265] width 56 height 32
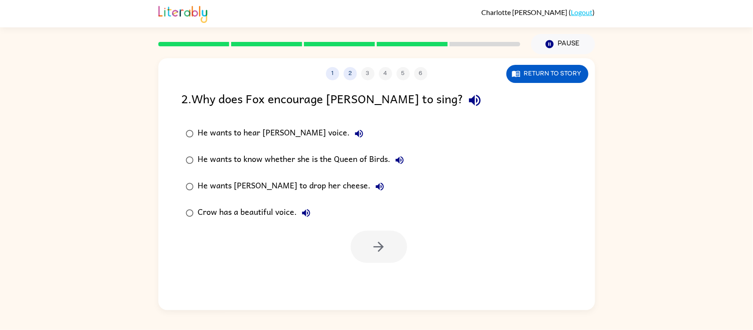
click at [234, 154] on div "He wants to know whether she is the Queen of Birds." at bounding box center [303, 160] width 210 height 18
click at [392, 254] on button "button" at bounding box center [379, 247] width 56 height 32
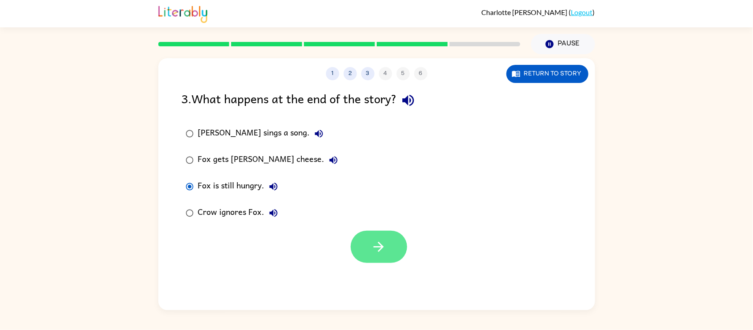
click at [384, 234] on button "button" at bounding box center [379, 247] width 56 height 32
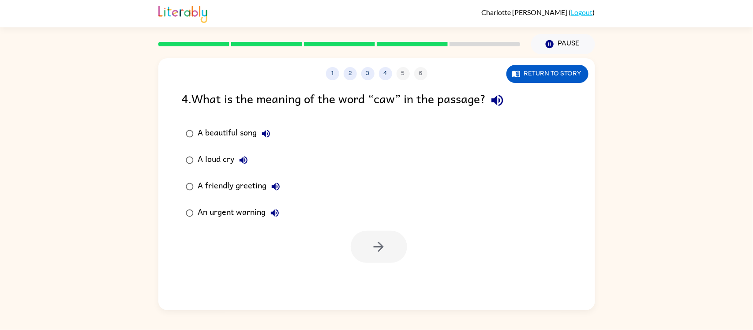
click at [243, 135] on div "A beautiful song" at bounding box center [236, 134] width 77 height 18
click at [381, 262] on button "button" at bounding box center [379, 247] width 56 height 32
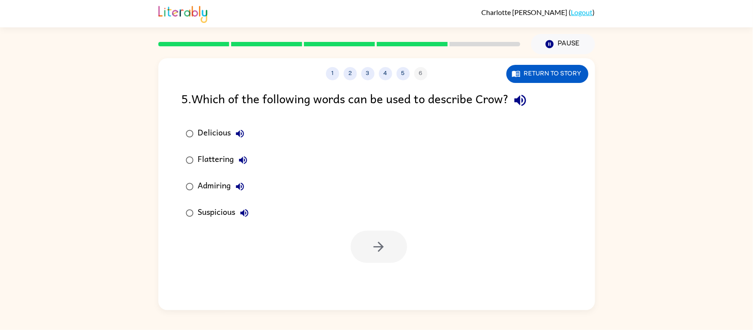
click at [212, 184] on div "Admiring" at bounding box center [223, 187] width 51 height 18
click at [376, 250] on icon "button" at bounding box center [378, 246] width 15 height 15
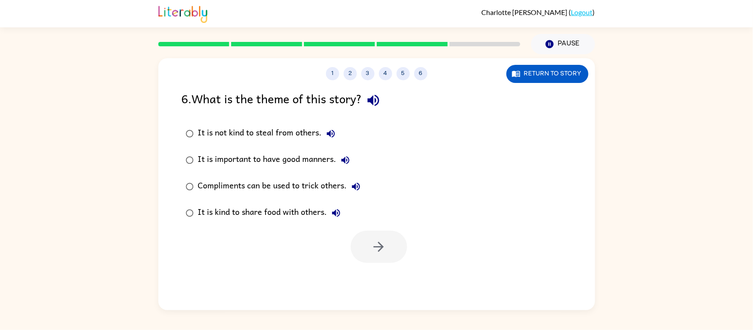
click at [217, 133] on div "It is not kind to steal from others." at bounding box center [269, 134] width 142 height 18
click at [371, 76] on button "3" at bounding box center [367, 73] width 13 height 13
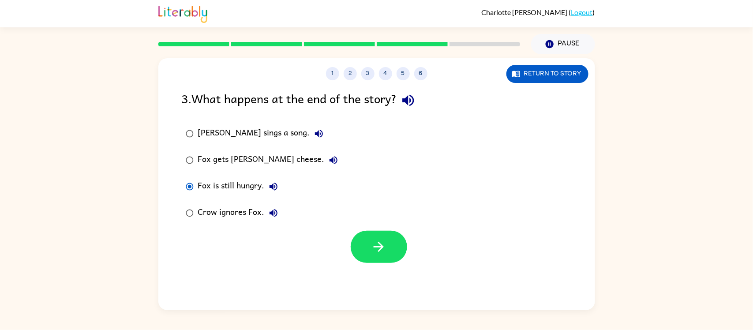
click at [208, 159] on div "Fox gets Crow's cheese." at bounding box center [270, 160] width 144 height 18
click at [386, 74] on button "4" at bounding box center [385, 73] width 13 height 13
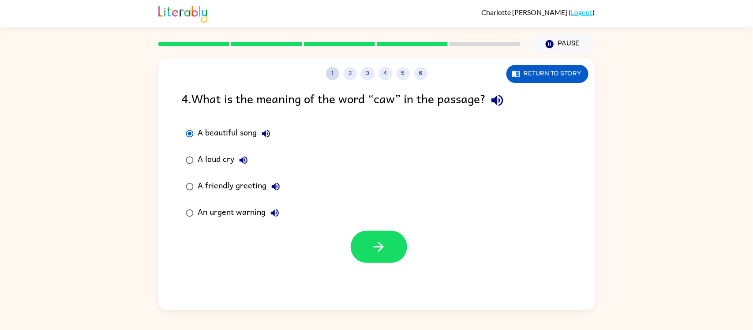
click at [332, 74] on button "1" at bounding box center [332, 73] width 13 height 13
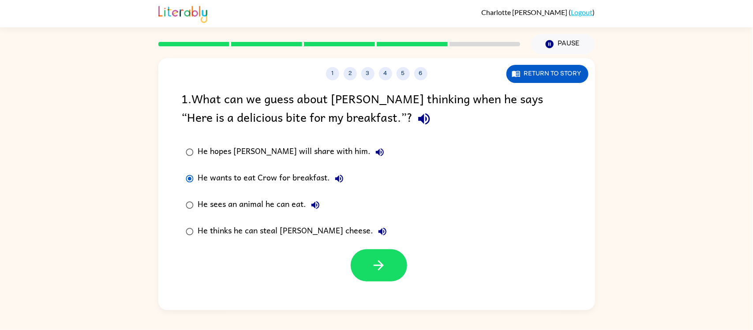
click at [256, 236] on div "He thinks he can steal Crow’s cheese." at bounding box center [294, 232] width 193 height 18
click at [386, 270] on icon "button" at bounding box center [378, 265] width 15 height 15
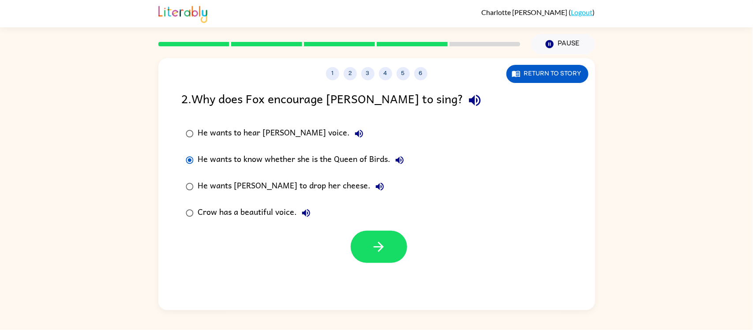
click at [297, 187] on div "He wants Crow to drop her cheese." at bounding box center [293, 187] width 191 height 18
click at [369, 73] on button "3" at bounding box center [367, 73] width 13 height 13
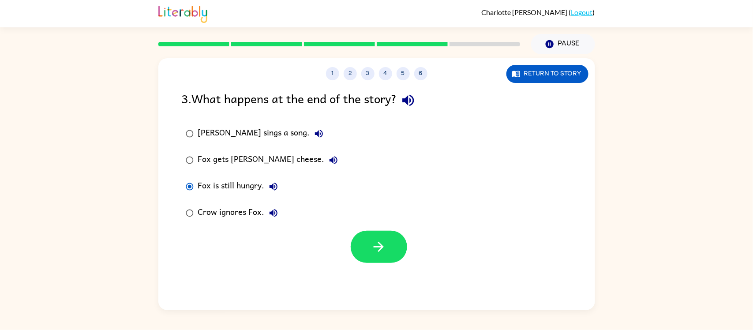
click at [262, 164] on div "Fox gets Crow's cheese." at bounding box center [270, 160] width 144 height 18
click at [540, 73] on button "Return to story" at bounding box center [547, 74] width 82 height 18
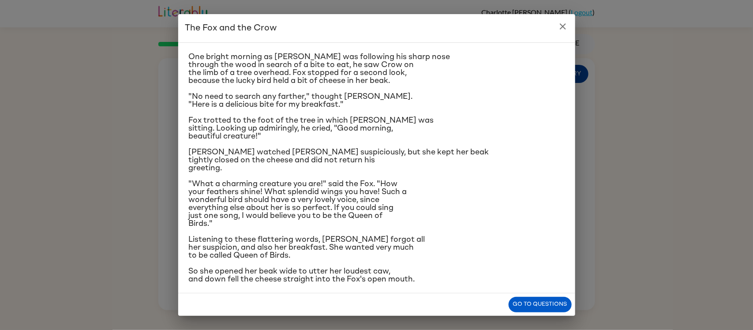
scroll to position [16, 0]
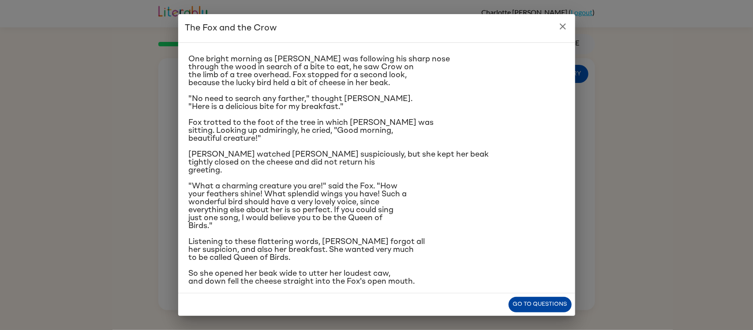
click at [550, 305] on button "Go to questions" at bounding box center [540, 304] width 63 height 15
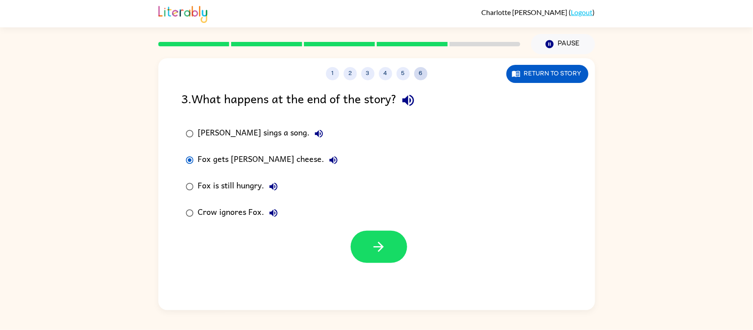
click at [420, 72] on button "6" at bounding box center [420, 73] width 13 height 13
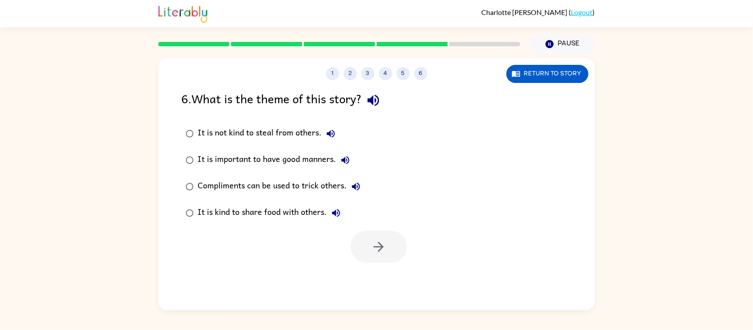
click at [299, 129] on div "It is not kind to steal from others." at bounding box center [269, 134] width 142 height 18
click at [393, 262] on button "button" at bounding box center [379, 247] width 56 height 32
